Goal: Task Accomplishment & Management: Use online tool/utility

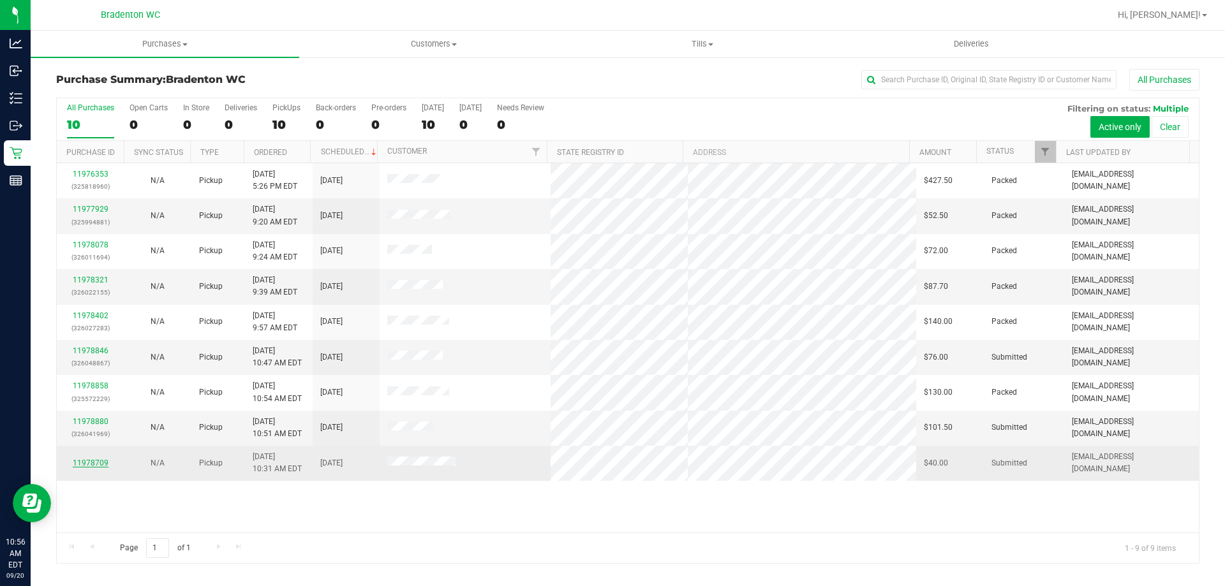
click at [86, 459] on link "11978709" at bounding box center [91, 463] width 36 height 9
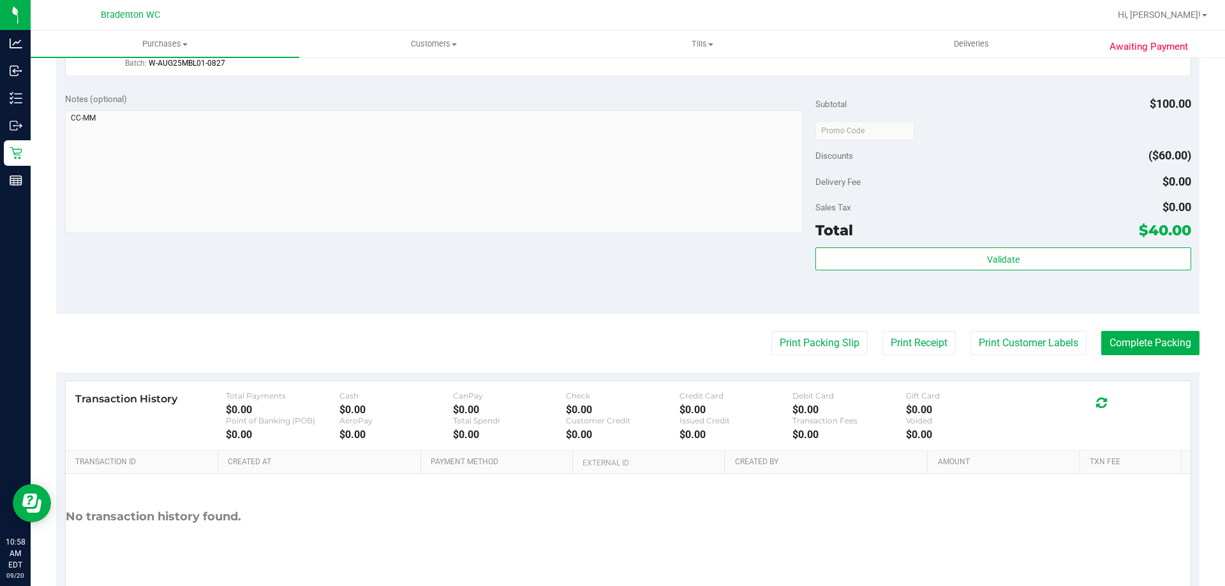
scroll to position [470, 0]
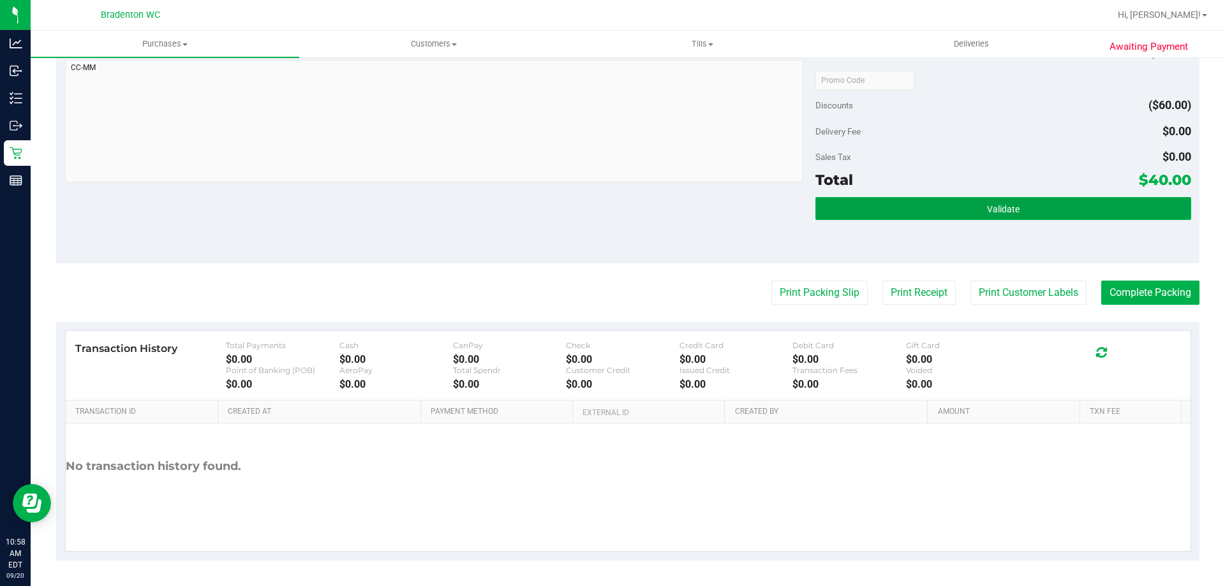
click at [987, 211] on span "Validate" at bounding box center [1003, 209] width 33 height 10
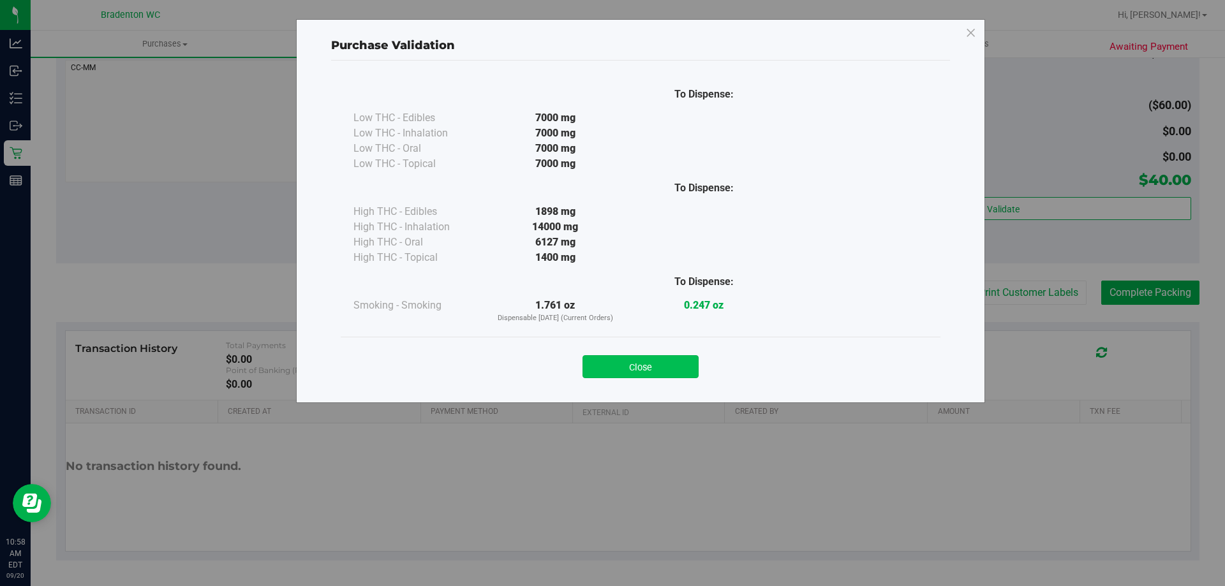
click at [655, 374] on button "Close" at bounding box center [640, 366] width 116 height 23
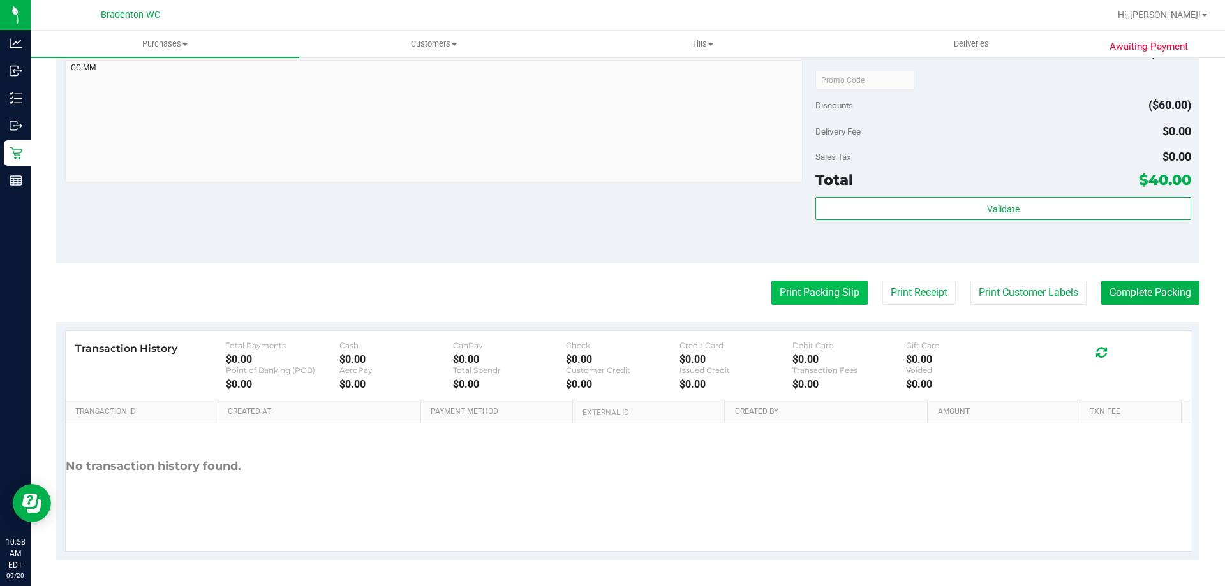
click at [802, 296] on button "Print Packing Slip" at bounding box center [819, 293] width 96 height 24
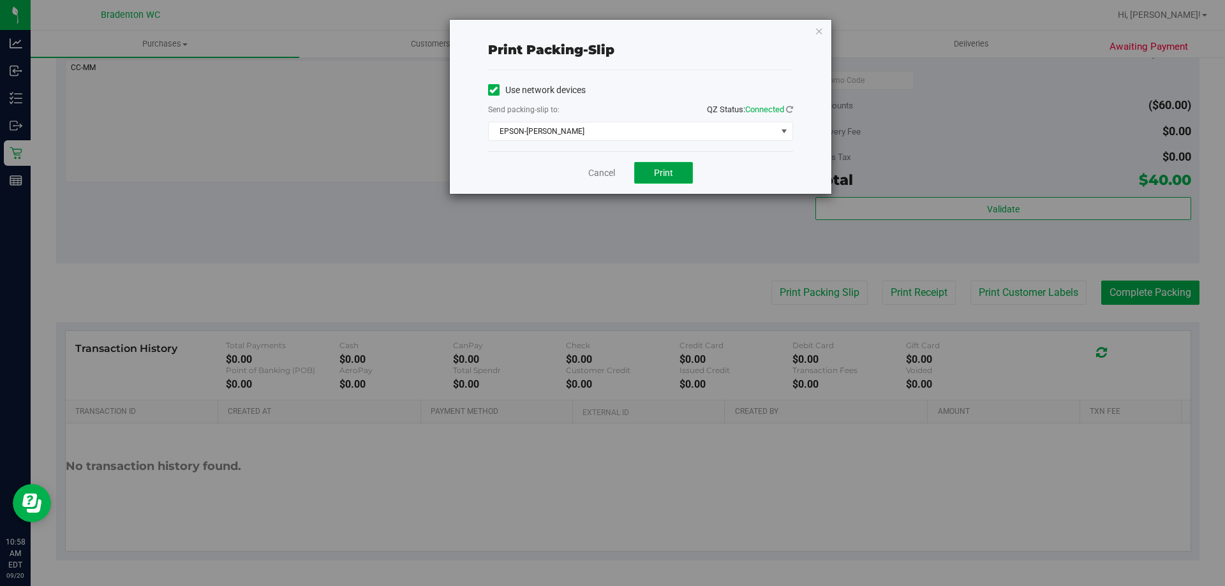
click at [665, 164] on button "Print" at bounding box center [663, 173] width 59 height 22
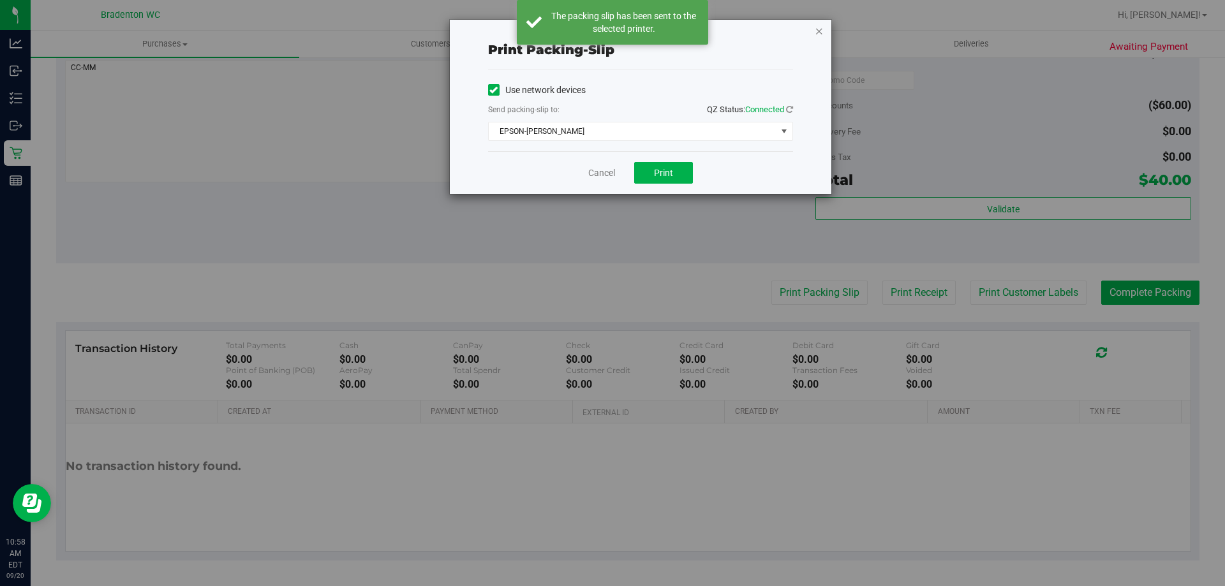
click at [819, 30] on icon "button" at bounding box center [819, 30] width 9 height 15
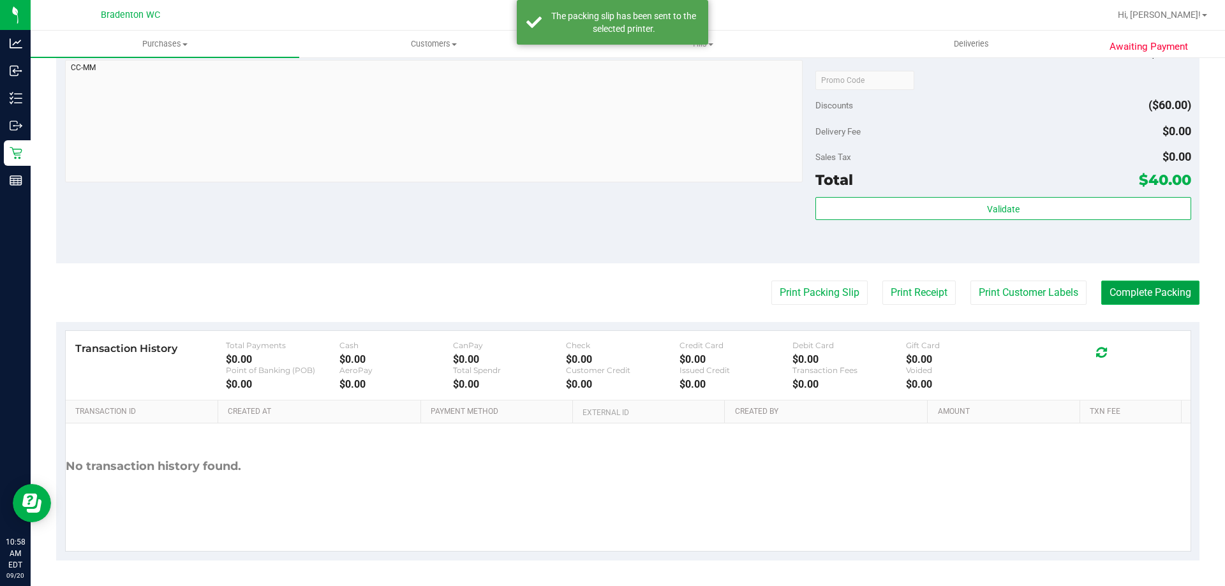
click at [1141, 285] on button "Complete Packing" at bounding box center [1150, 293] width 98 height 24
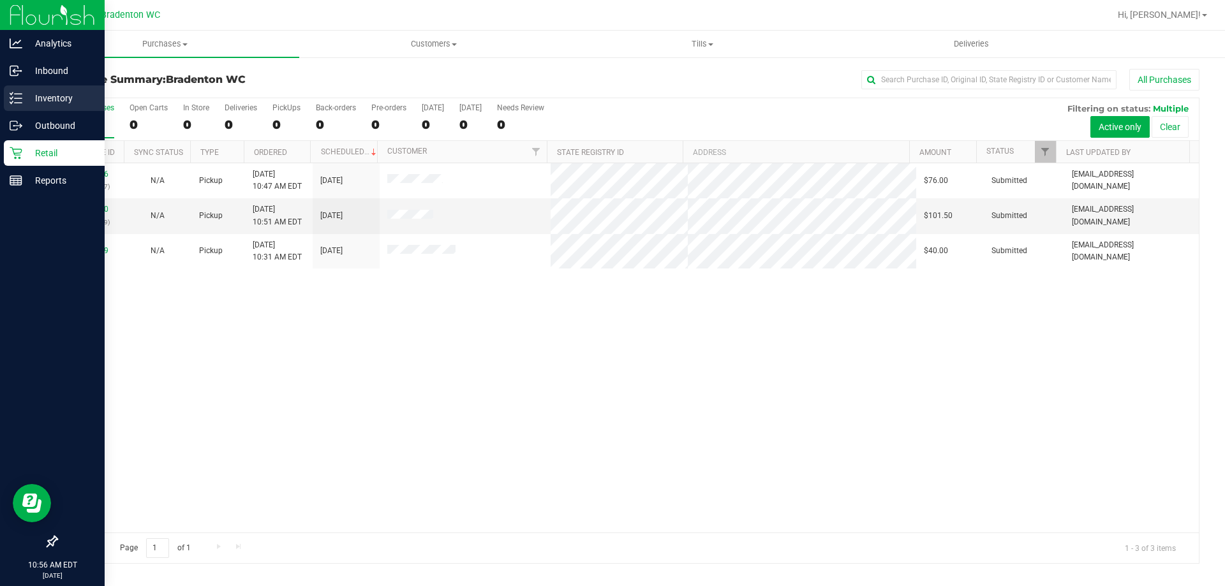
click at [53, 94] on p "Inventory" at bounding box center [60, 98] width 77 height 15
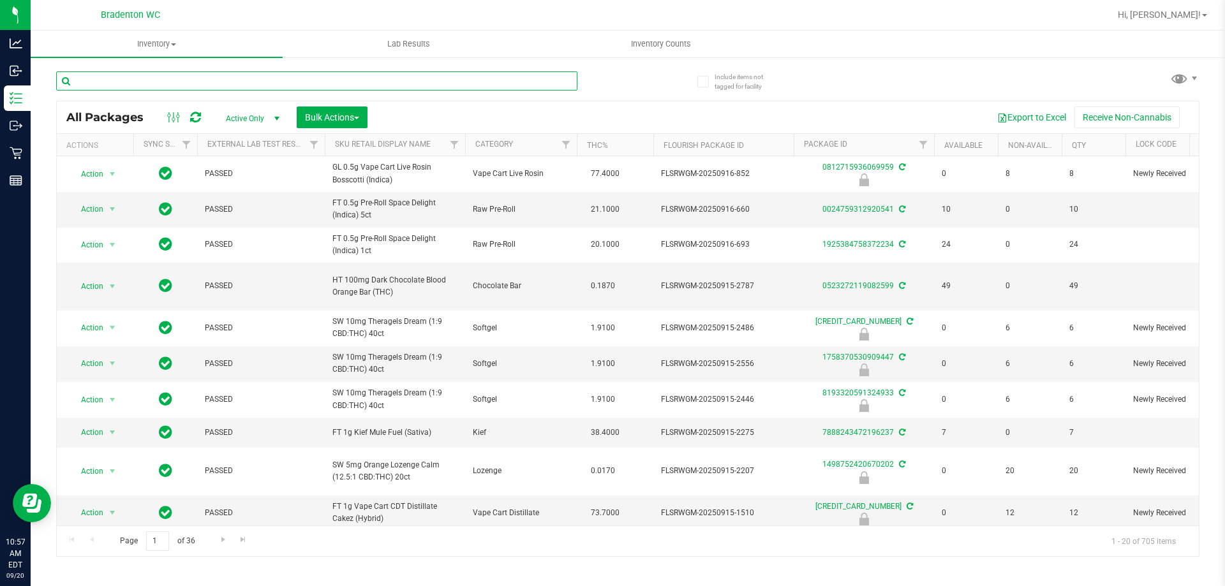
click at [168, 78] on input "text" at bounding box center [316, 80] width 521 height 19
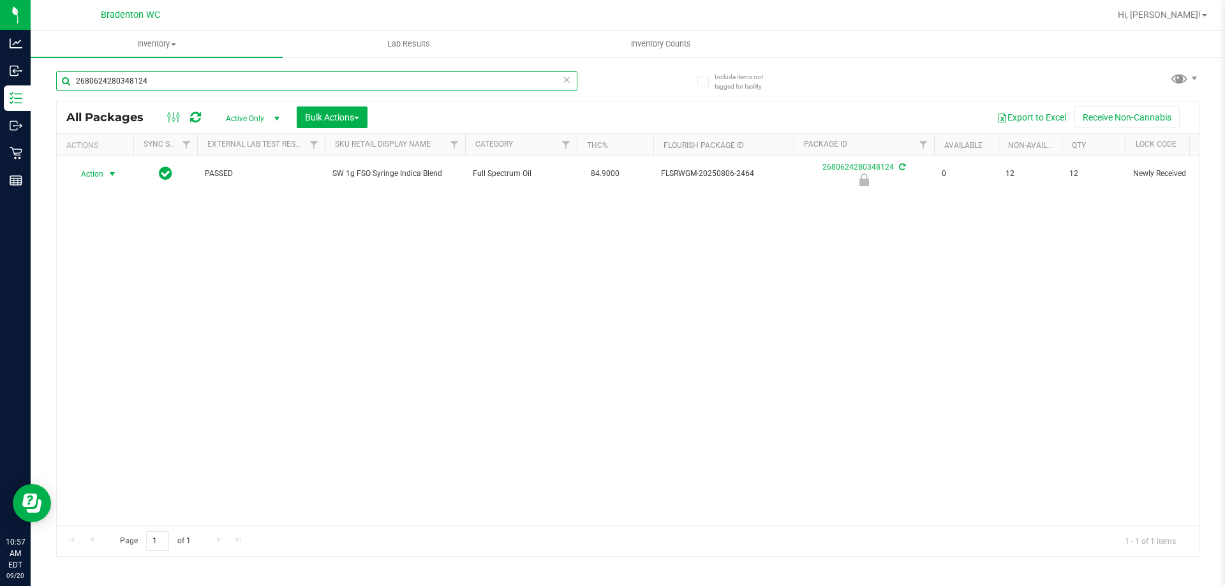
type input "2680624280348124"
click at [103, 175] on span "Action" at bounding box center [87, 174] width 34 height 18
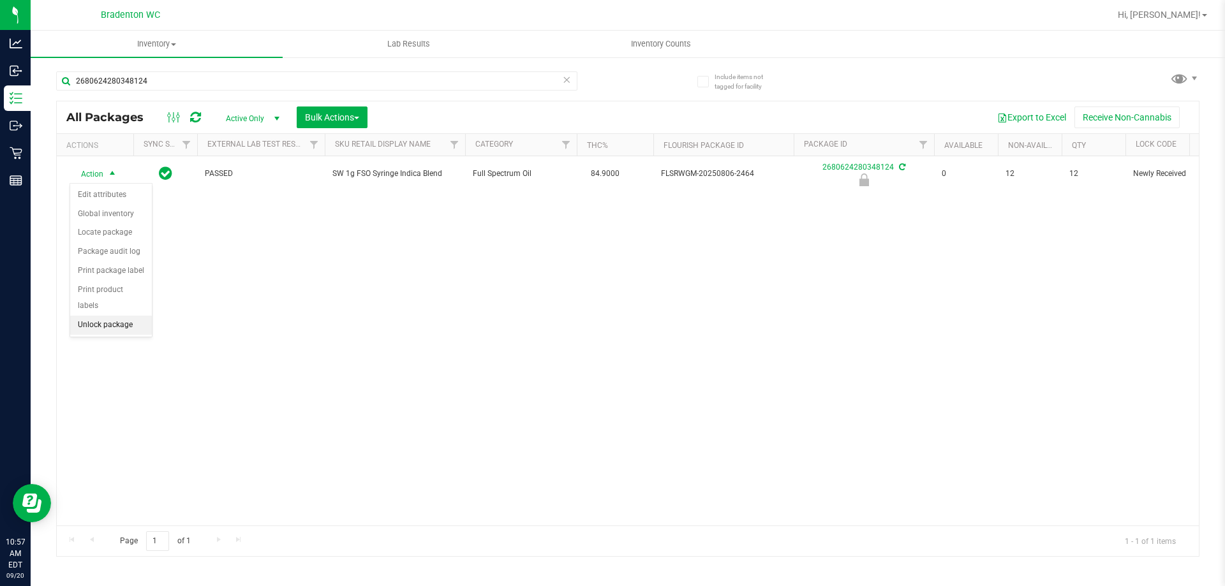
click at [102, 316] on li "Unlock package" at bounding box center [111, 325] width 82 height 19
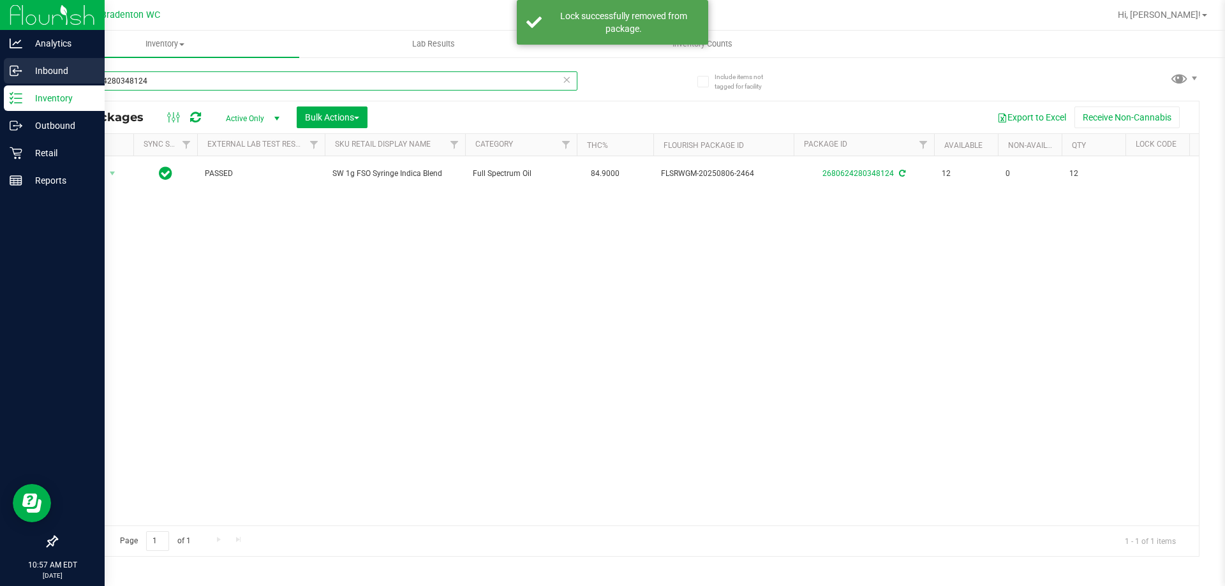
drag, startPoint x: 192, startPoint y: 84, endPoint x: 0, endPoint y: 84, distance: 192.0
click at [0, 84] on div "Analytics Inbound Inventory Outbound Retail Reports 10:57 AM EDT 09/20/2025 09/…" at bounding box center [612, 293] width 1225 height 586
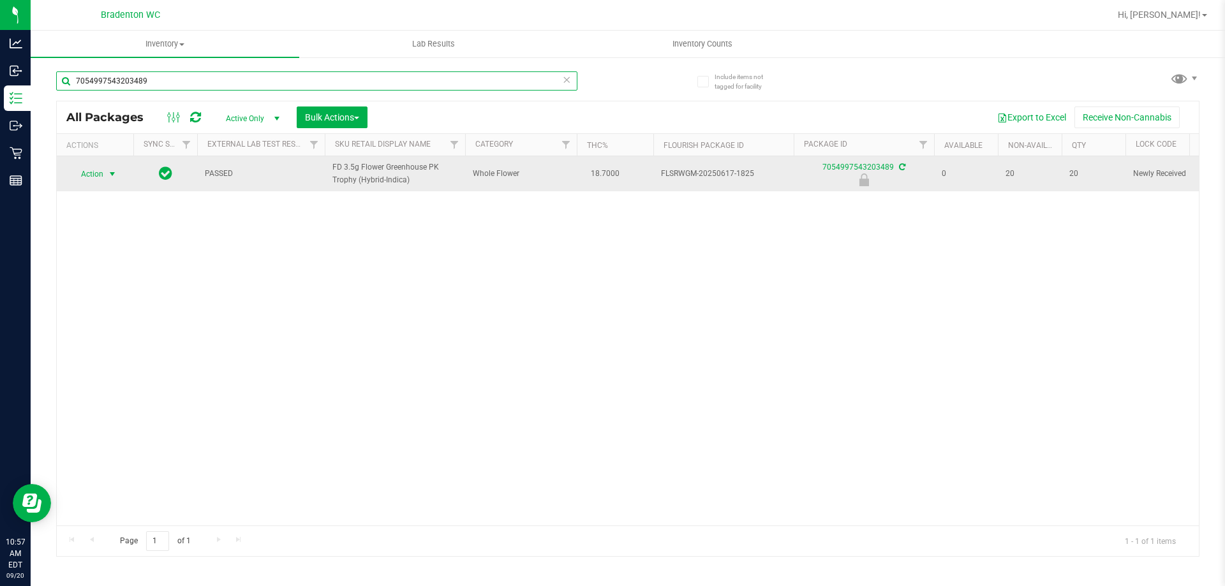
type input "7054997543203489"
click at [100, 172] on span "Action" at bounding box center [87, 174] width 34 height 18
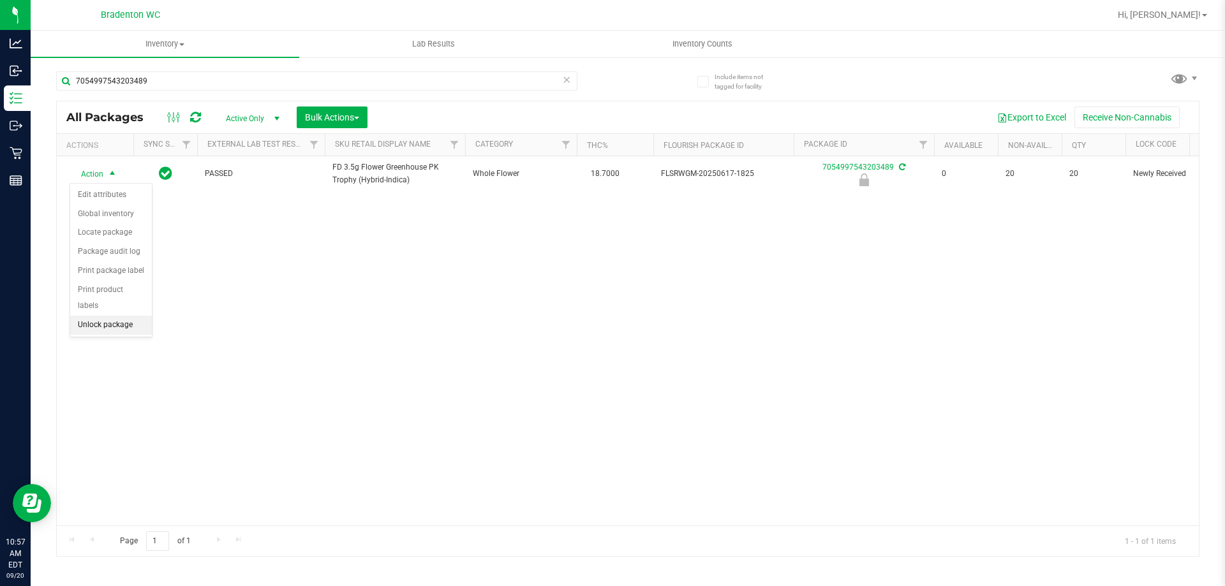
click at [93, 316] on li "Unlock package" at bounding box center [111, 325] width 82 height 19
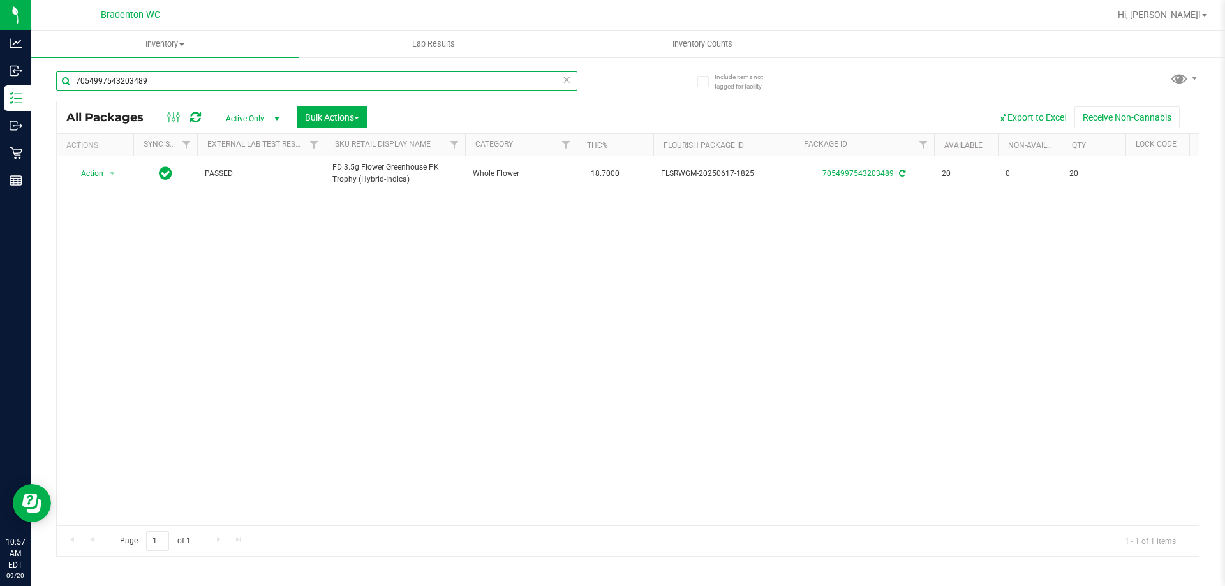
click at [210, 79] on input "7054997543203489" at bounding box center [316, 80] width 521 height 19
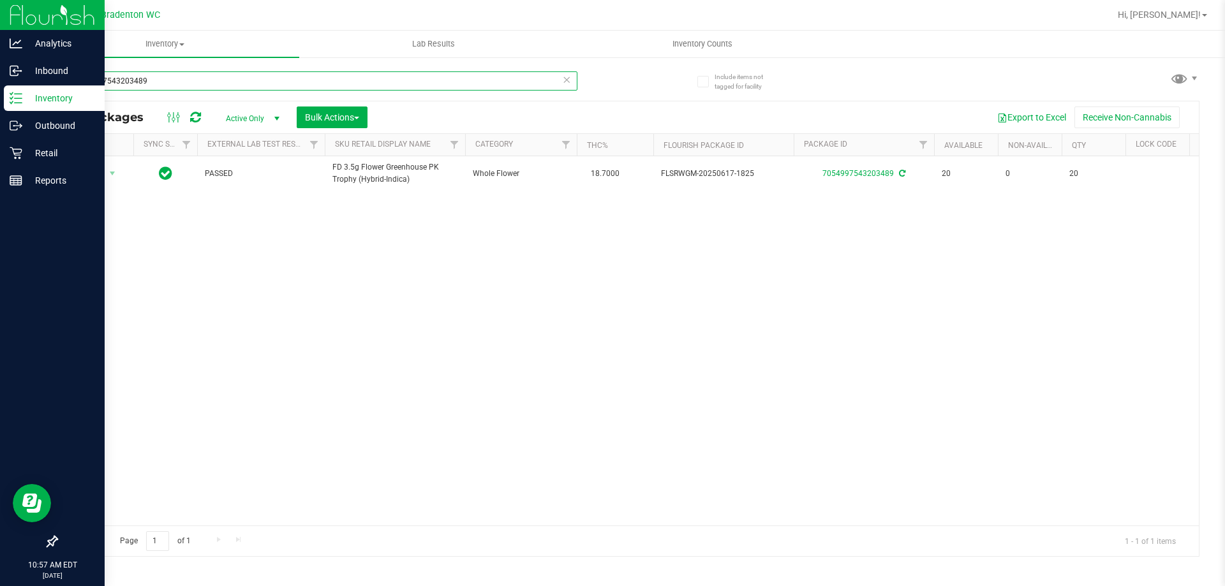
drag, startPoint x: 174, startPoint y: 81, endPoint x: 0, endPoint y: 19, distance: 184.2
click at [0, 31] on div "Analytics Inbound Inventory Outbound Retail Reports 10:57 AM EDT 09/20/2025 09/…" at bounding box center [612, 293] width 1225 height 586
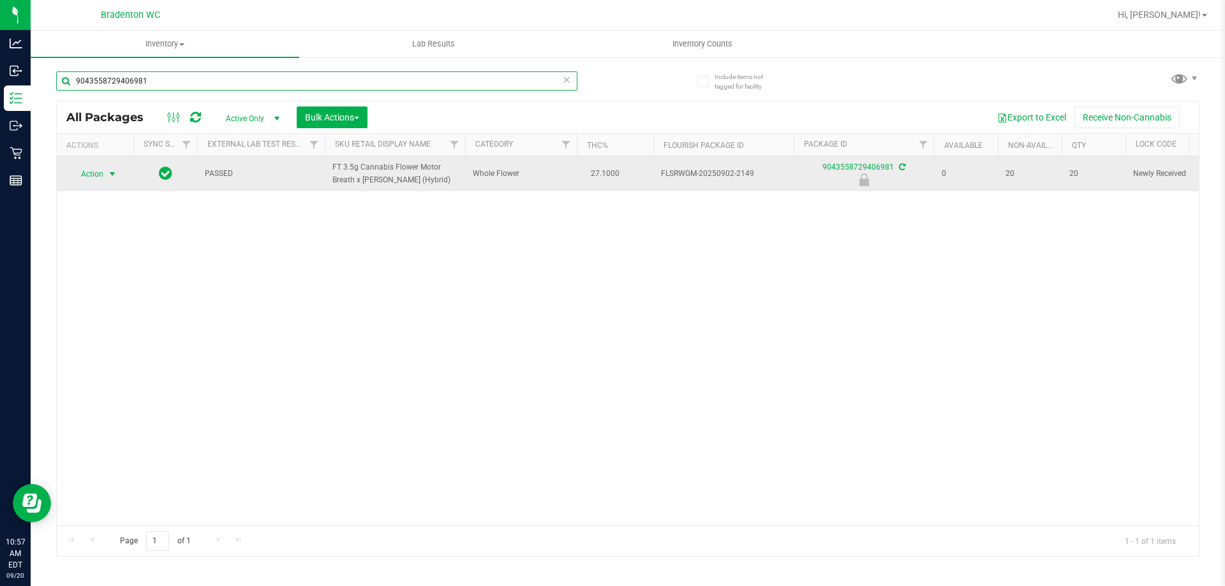
type input "9043558729406981"
click at [89, 174] on span "Action" at bounding box center [87, 174] width 34 height 18
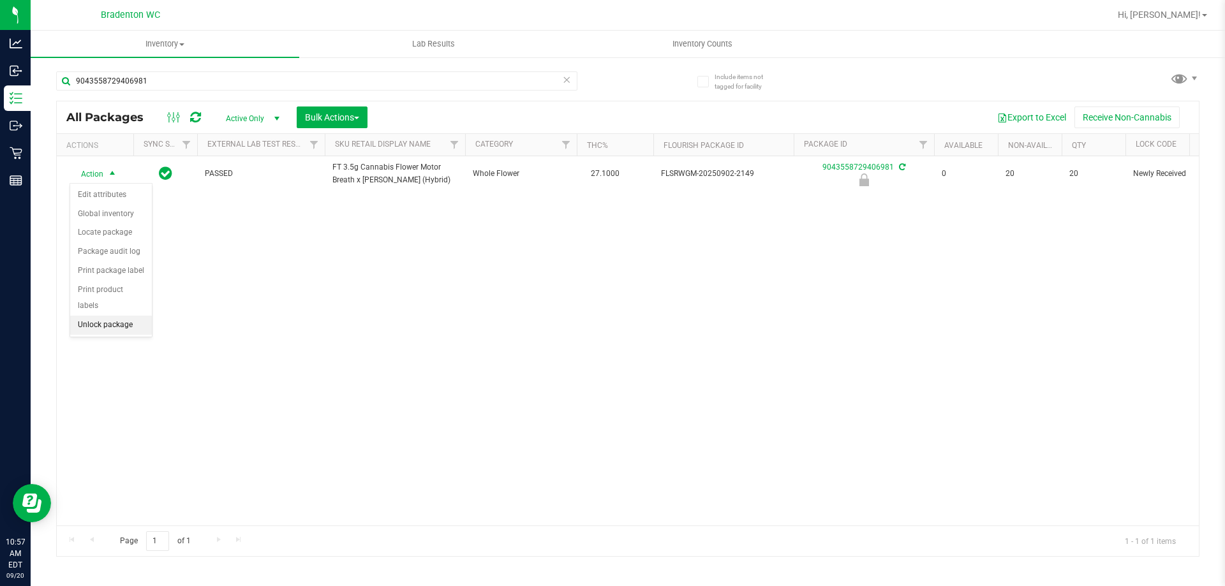
click at [103, 316] on li "Unlock package" at bounding box center [111, 325] width 82 height 19
